Goal: Information Seeking & Learning: Learn about a topic

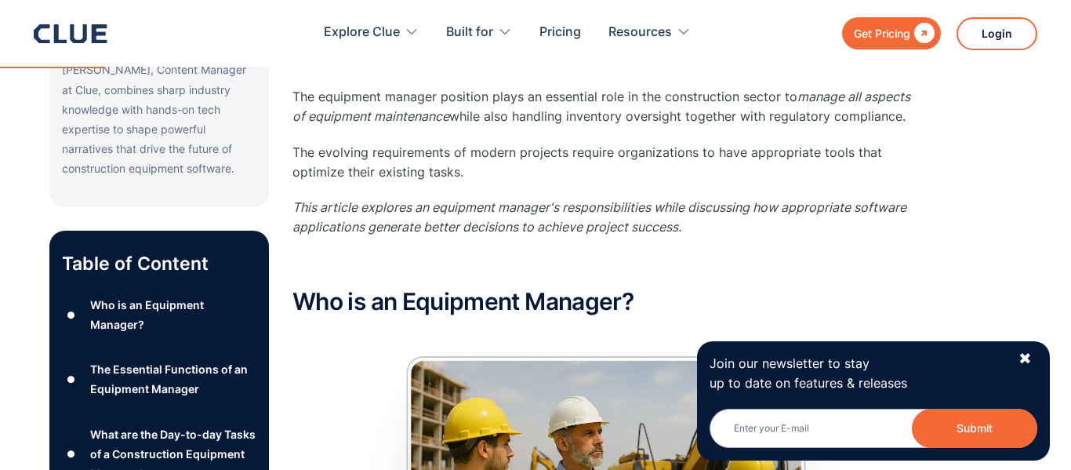
scroll to position [539, 0]
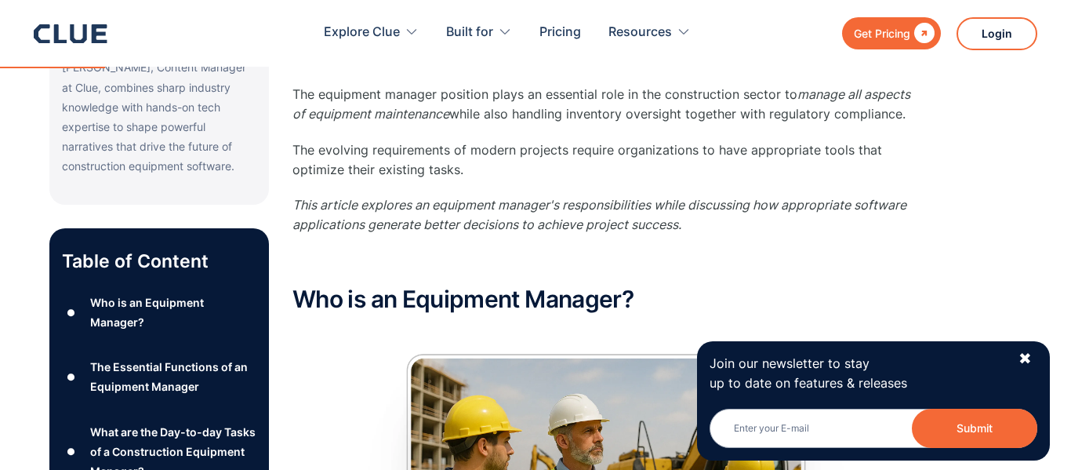
click at [438, 232] on p "This article explores an equipment manager's responsibilities while discussing …" at bounding box center [605, 214] width 627 height 39
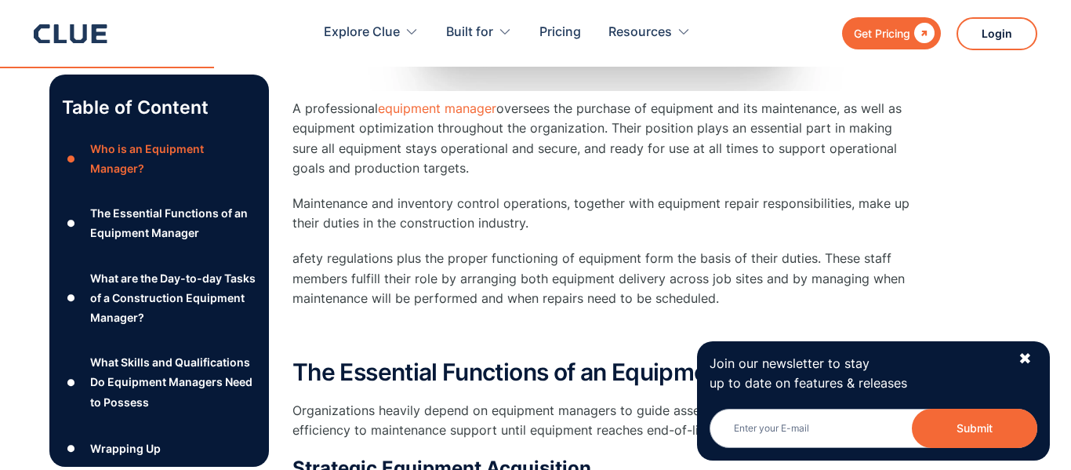
scroll to position [1098, 0]
click at [1020, 356] on div "✖" at bounding box center [1025, 359] width 13 height 20
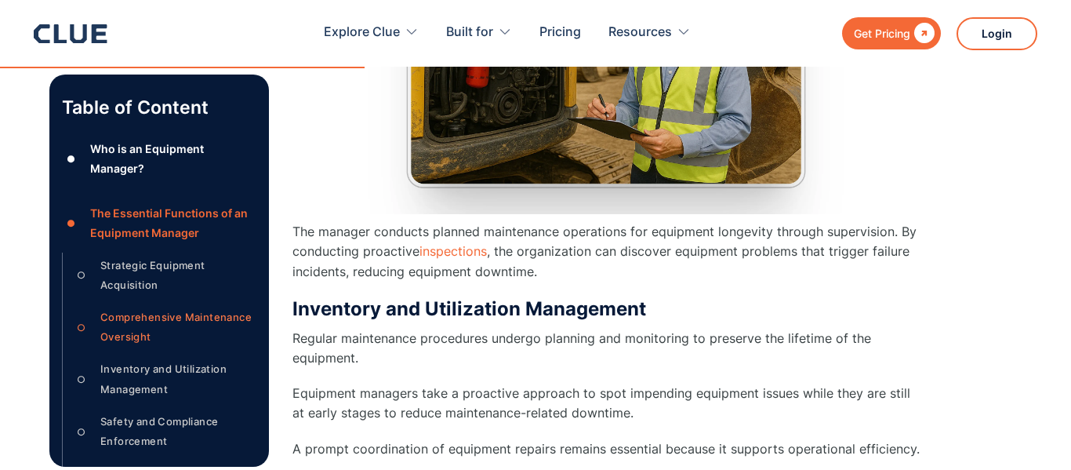
scroll to position [1873, 0]
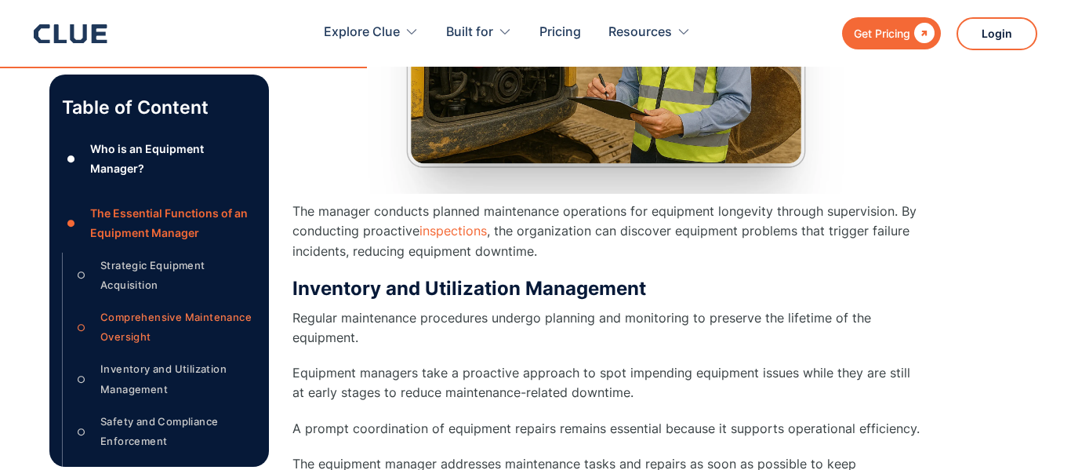
click at [656, 266] on div "The Essential Functions of an Equipment Manager Organizations heavily depend on…" at bounding box center [605, 429] width 627 height 1693
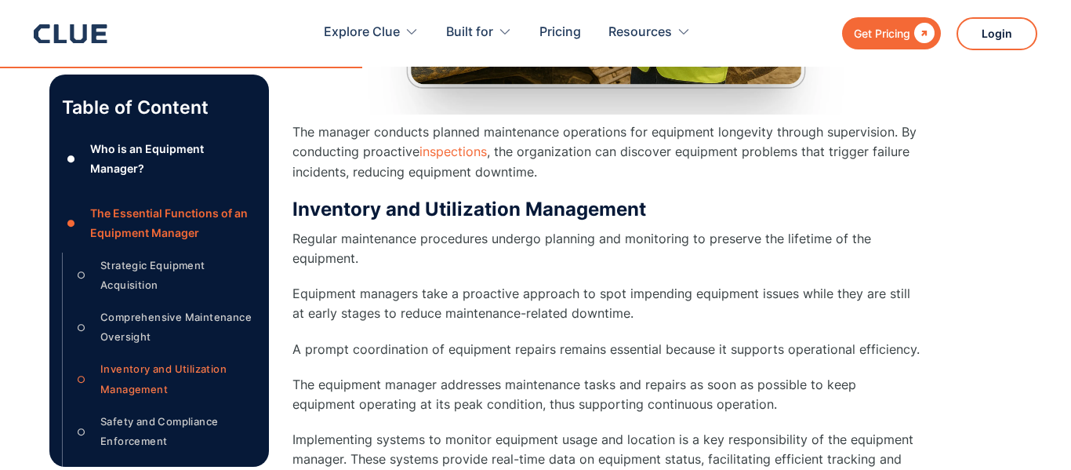
scroll to position [1954, 0]
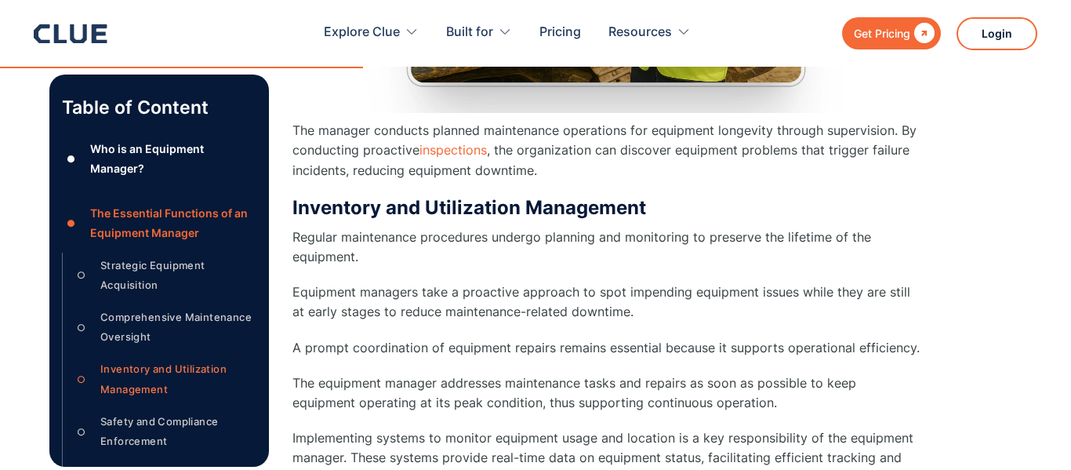
click at [186, 267] on div "Strategic Equipment Acquisition" at bounding box center [178, 275] width 156 height 39
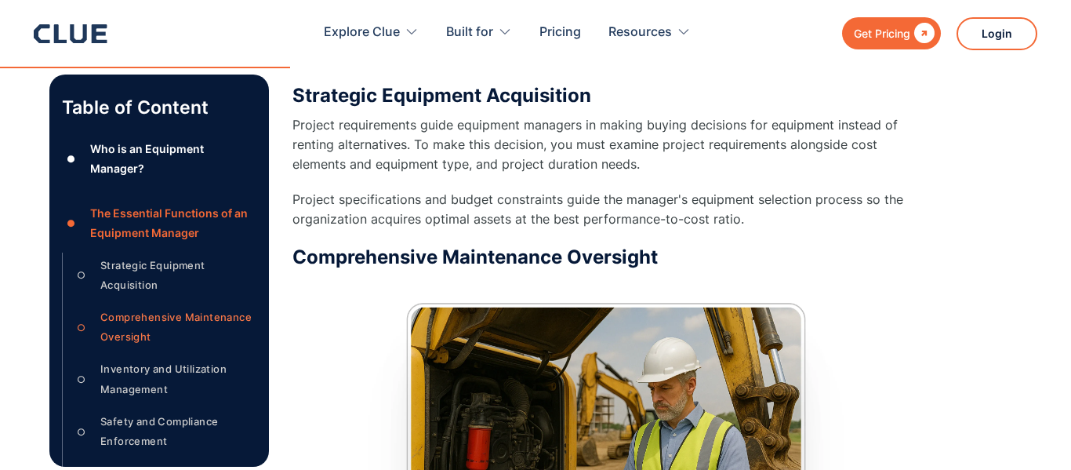
scroll to position [1453, 0]
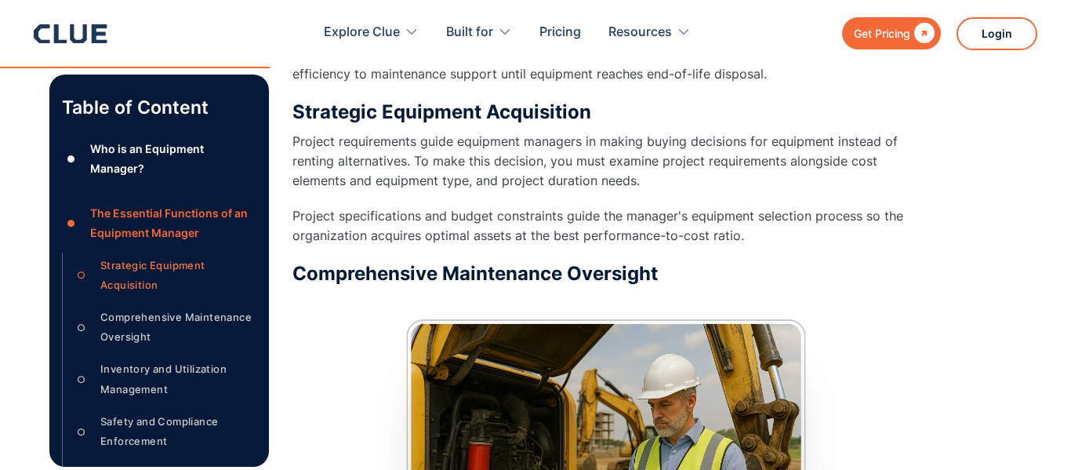
click at [180, 155] on div "Who is an Equipment Manager?" at bounding box center [173, 158] width 166 height 39
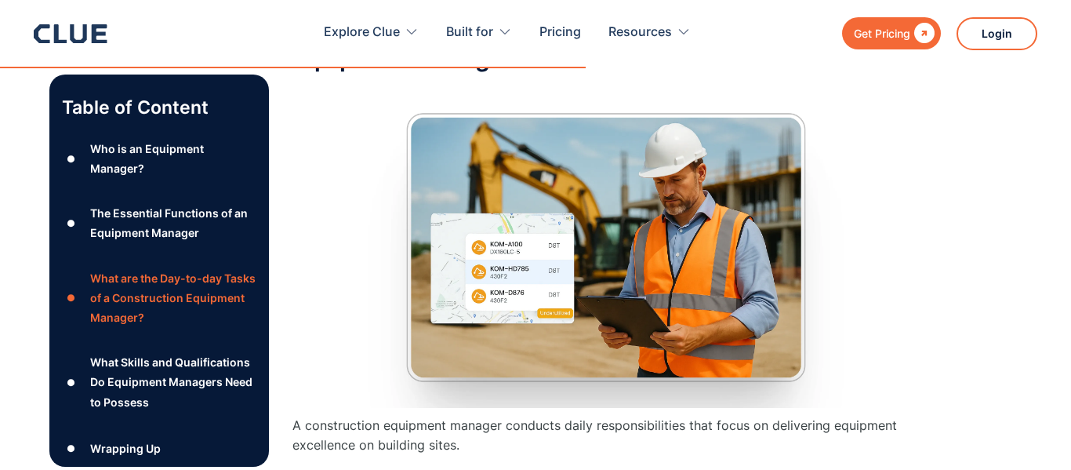
scroll to position [3152, 0]
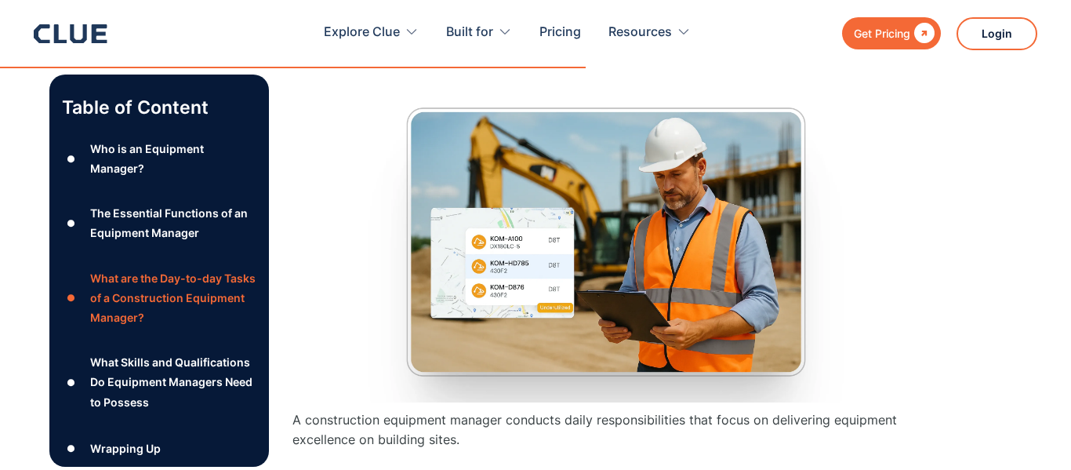
click at [231, 368] on div "What Skills and Qualifications Do Equipment Managers Need to Possess" at bounding box center [173, 383] width 166 height 60
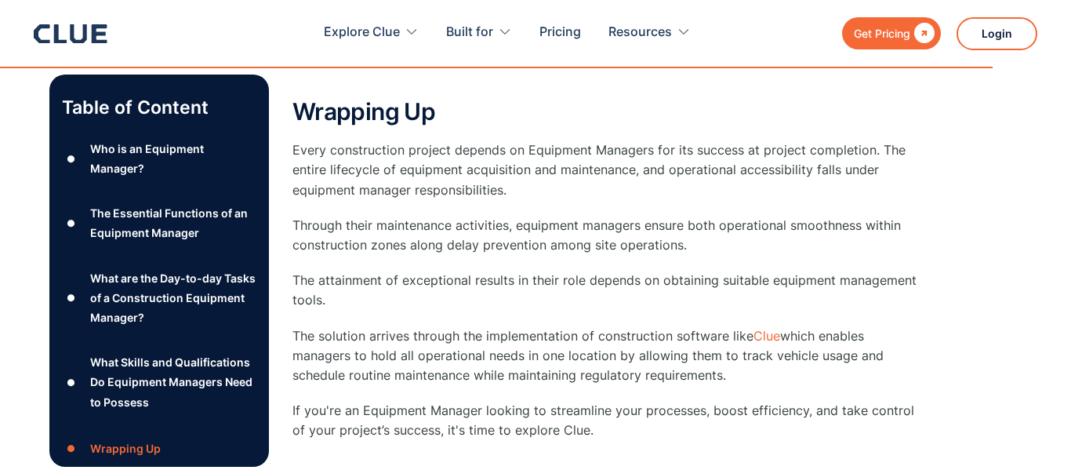
scroll to position [5627, 0]
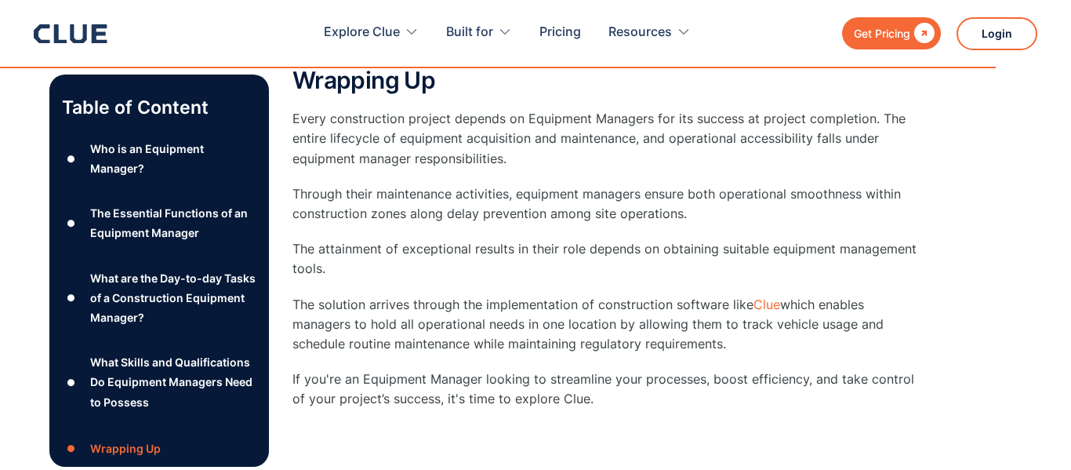
click at [590, 274] on p "The attainment of exceptional results in their role depends on obtaining suitab…" at bounding box center [605, 258] width 627 height 39
click at [587, 277] on p "The attainment of exceptional results in their role depends on obtaining suitab…" at bounding box center [605, 258] width 627 height 39
click at [587, 280] on div "Wrapping Up Every construction project depends on Equipment Managers for its su…" at bounding box center [605, 237] width 627 height 341
click at [603, 268] on p "The attainment of exceptional results in their role depends on obtaining suitab…" at bounding box center [605, 258] width 627 height 39
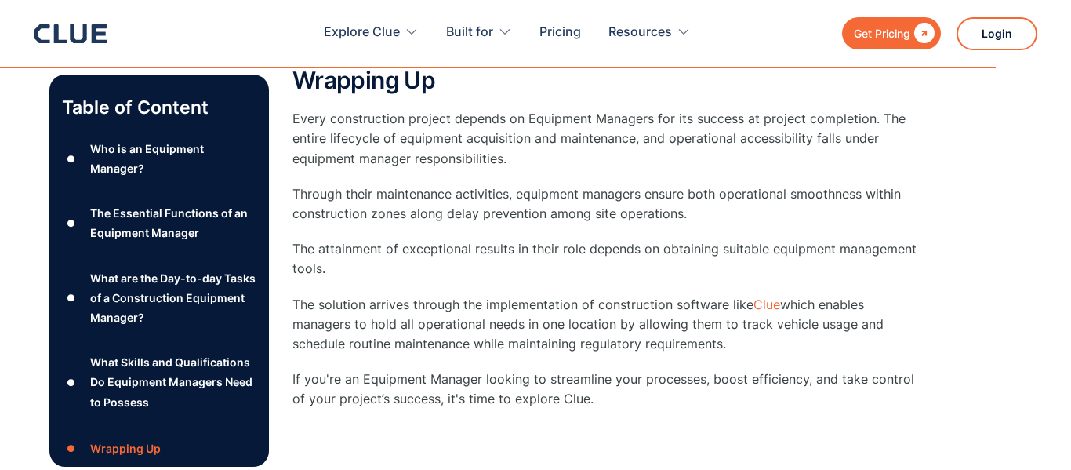
click at [512, 228] on div "Wrapping Up Every construction project depends on Equipment Managers for its su…" at bounding box center [605, 237] width 627 height 341
click at [488, 205] on p "Through their maintenance activities, equipment managers ensure both operationa…" at bounding box center [605, 203] width 627 height 39
click at [492, 112] on p "Every construction project depends on Equipment Managers for its success at pro…" at bounding box center [605, 139] width 627 height 60
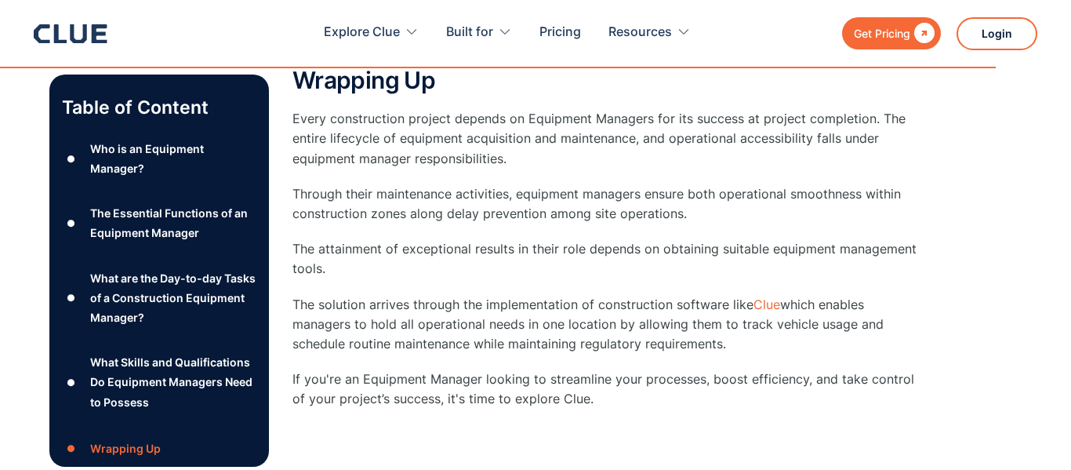
click at [492, 112] on p "Every construction project depends on Equipment Managers for its success at pro…" at bounding box center [605, 139] width 627 height 60
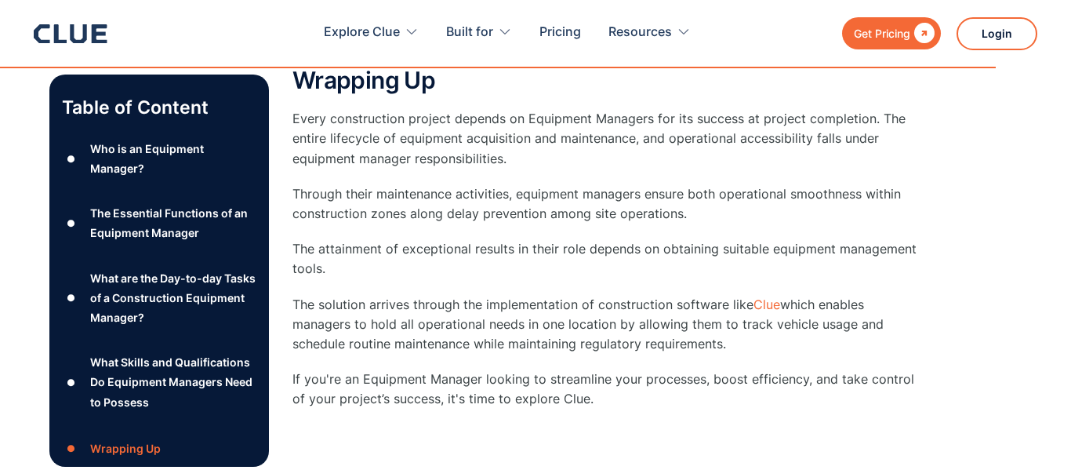
click at [492, 112] on p "Every construction project depends on Equipment Managers for its success at pro…" at bounding box center [605, 139] width 627 height 60
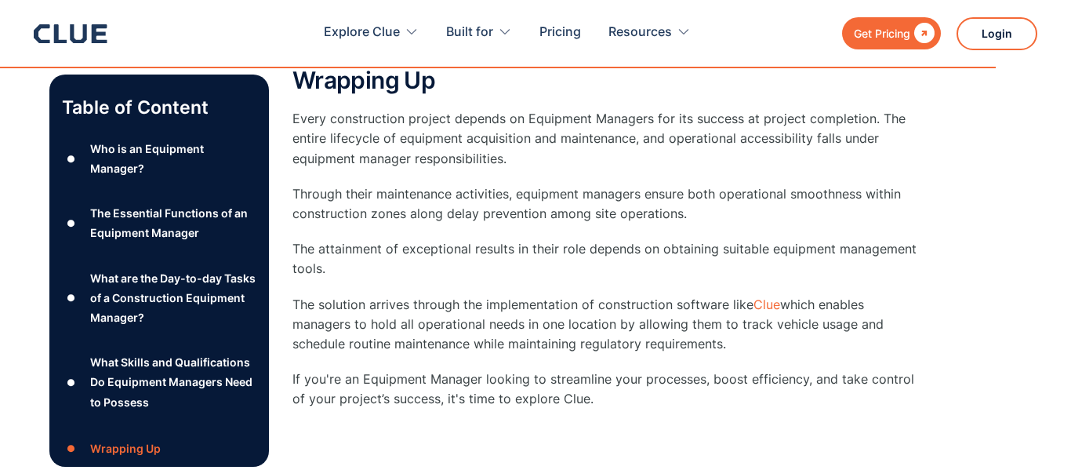
click at [492, 112] on p "Every construction project depends on Equipment Managers for its success at pro…" at bounding box center [605, 139] width 627 height 60
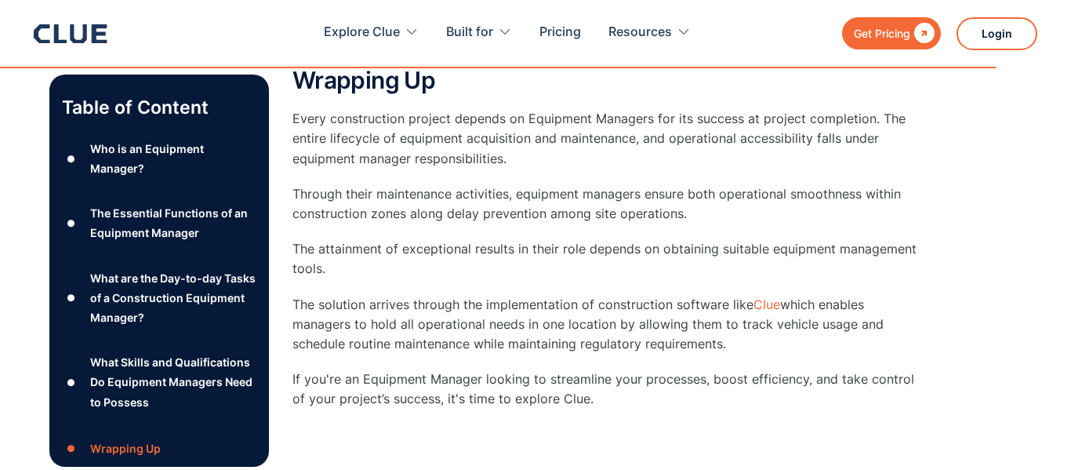
click at [492, 112] on p "Every construction project depends on Equipment Managers for its success at pro…" at bounding box center [605, 139] width 627 height 60
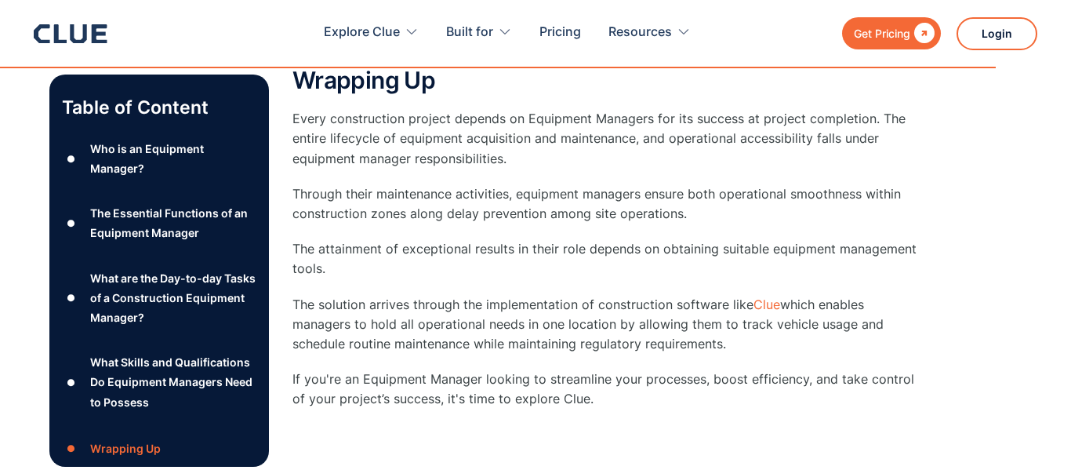
click at [492, 112] on p "Every construction project depends on Equipment Managers for its success at pro…" at bounding box center [605, 139] width 627 height 60
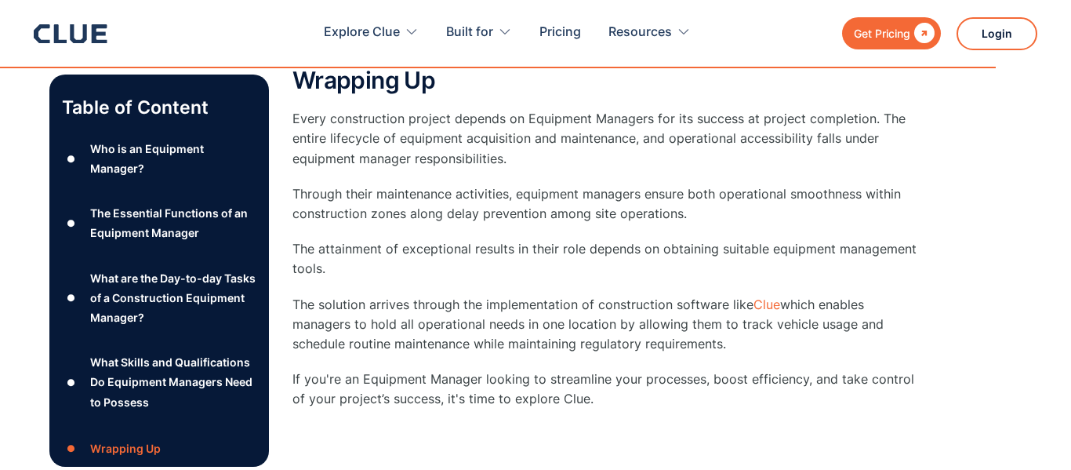
click at [492, 112] on p "Every construction project depends on Equipment Managers for its success at pro…" at bounding box center [605, 139] width 627 height 60
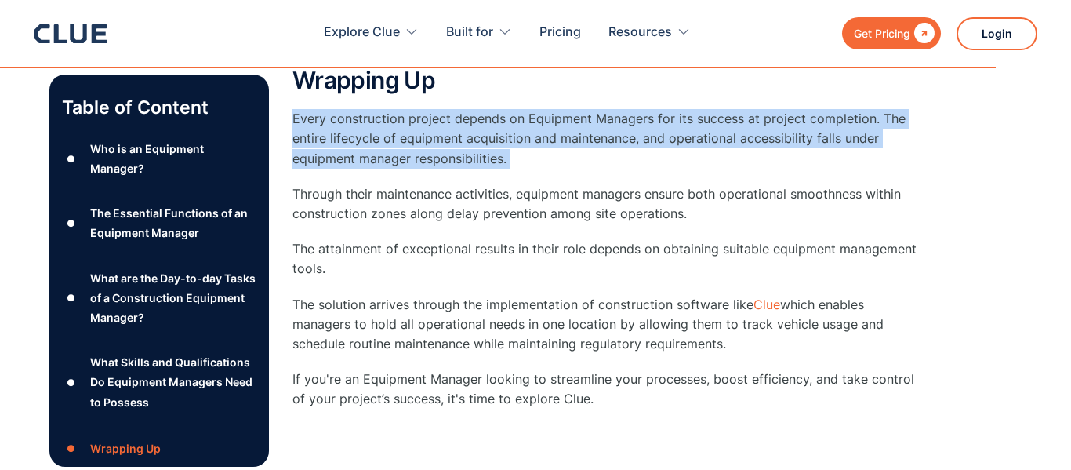
click at [492, 112] on p "Every construction project depends on Equipment Managers for its success at pro…" at bounding box center [605, 139] width 627 height 60
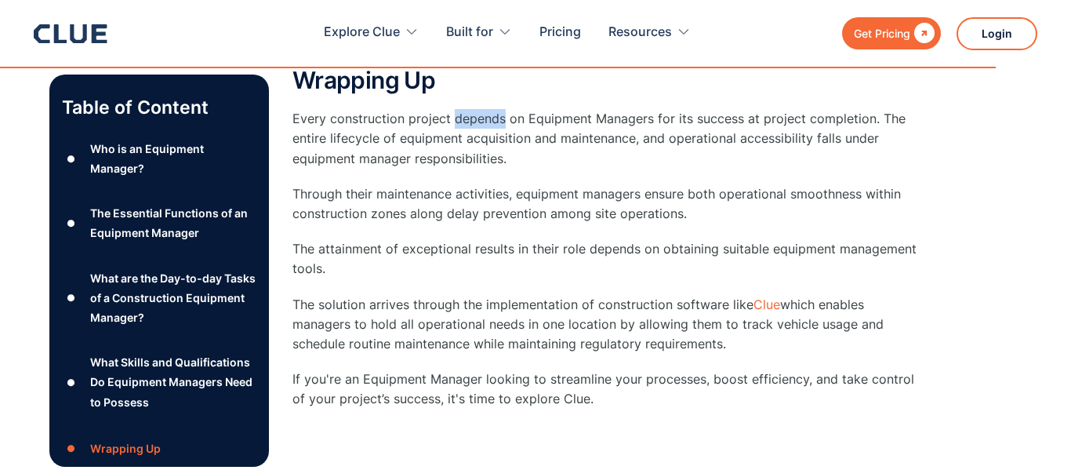
click at [492, 112] on p "Every construction project depends on Equipment Managers for its success at pro…" at bounding box center [605, 139] width 627 height 60
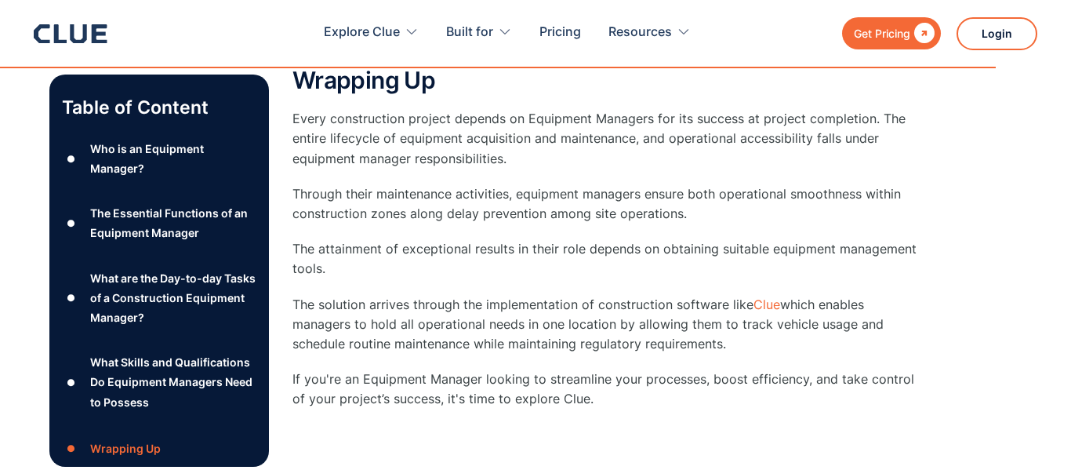
click at [492, 112] on p "Every construction project depends on Equipment Managers for its success at pro…" at bounding box center [605, 139] width 627 height 60
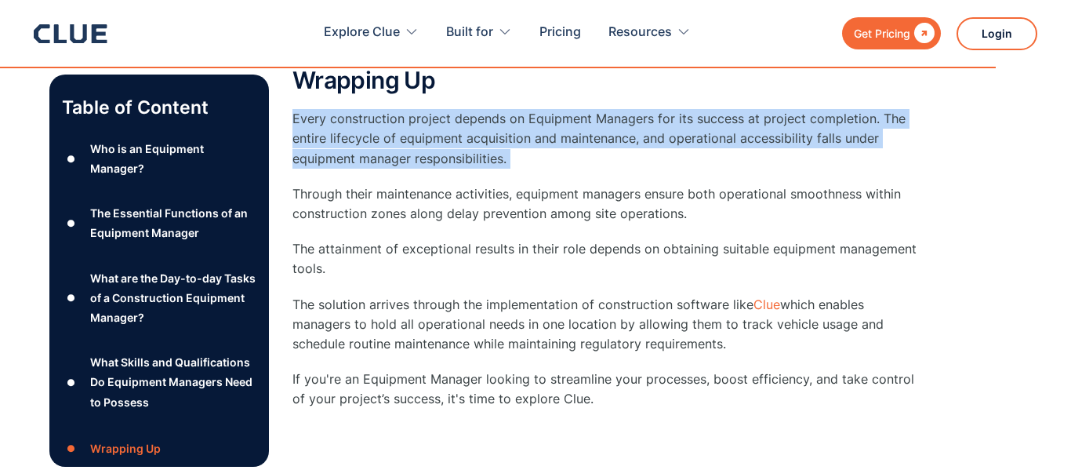
click at [492, 112] on p "Every construction project depends on Equipment Managers for its success at pro…" at bounding box center [605, 139] width 627 height 60
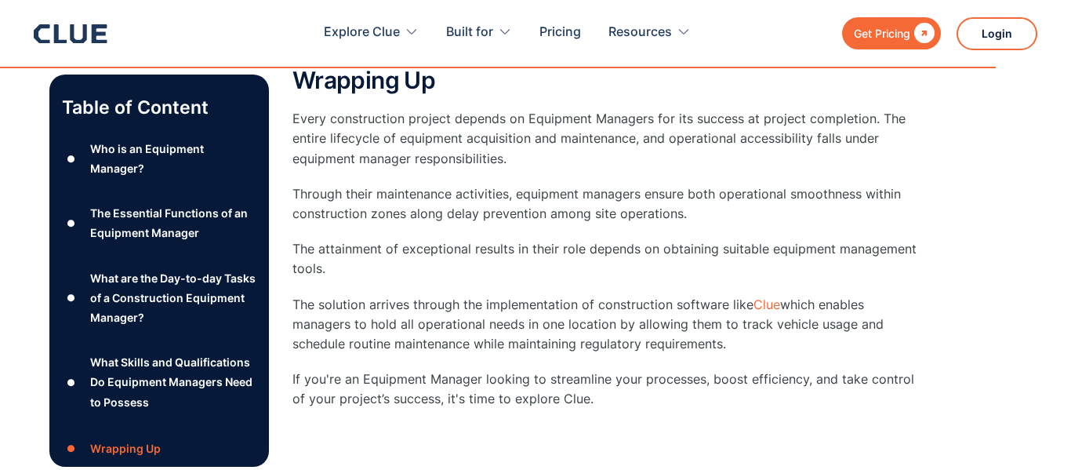
click at [492, 112] on p "Every construction project depends on Equipment Managers for its success at pro…" at bounding box center [605, 139] width 627 height 60
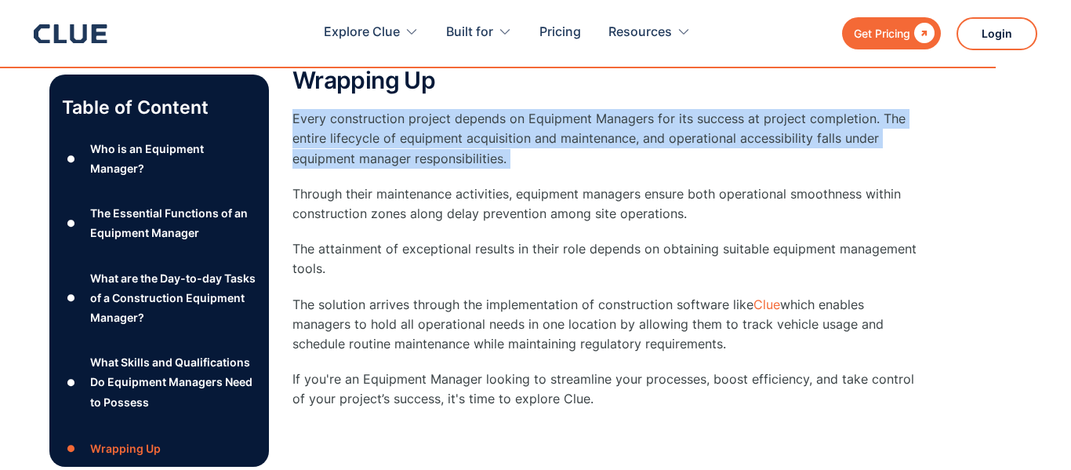
click at [492, 111] on p "Every construction project depends on Equipment Managers for its success at pro…" at bounding box center [605, 139] width 627 height 60
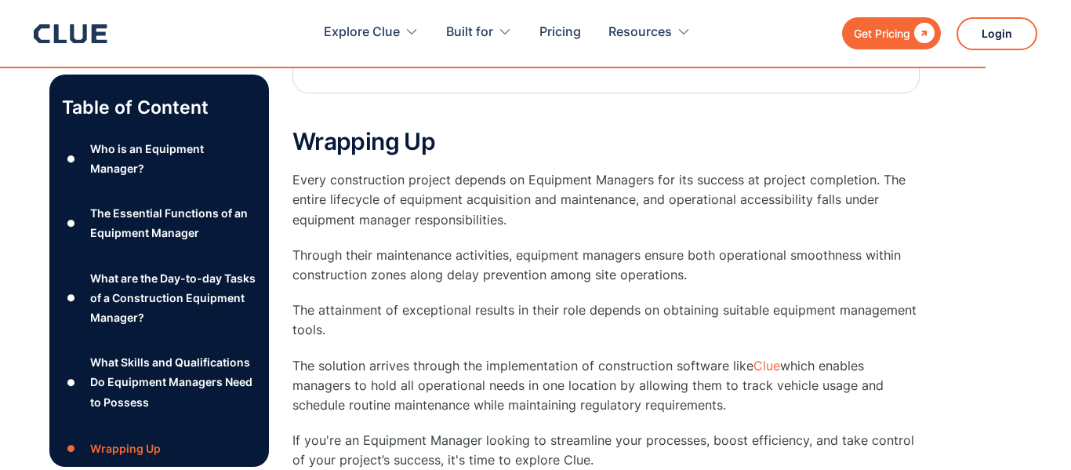
scroll to position [5565, 0]
